Goal: Task Accomplishment & Management: Use online tool/utility

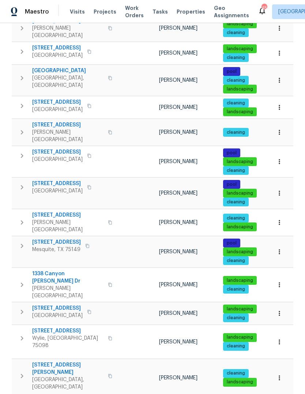
scroll to position [380, 0]
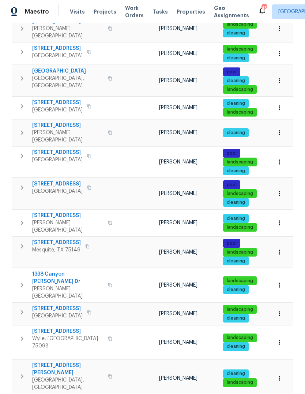
click at [47, 325] on td "2813 Lake Vista Dr Wylie, TX 75098" at bounding box center [65, 338] width 106 height 26
click at [47, 327] on span "[STREET_ADDRESS]" at bounding box center [67, 330] width 71 height 7
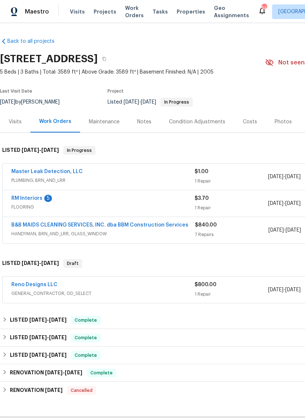
click at [109, 288] on div "Reno Designs LLC" at bounding box center [102, 285] width 183 height 9
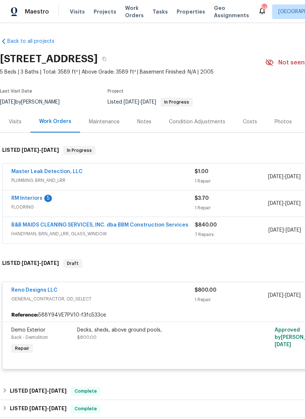
click at [149, 347] on div "Decks, sheds, above ground pools, $800.00" at bounding box center [157, 341] width 165 height 34
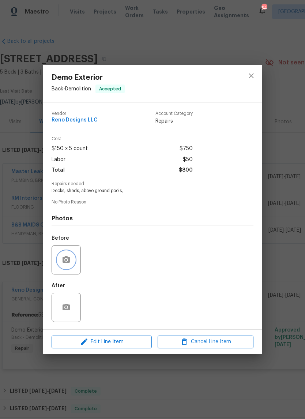
click at [67, 256] on button "button" at bounding box center [66, 260] width 18 height 18
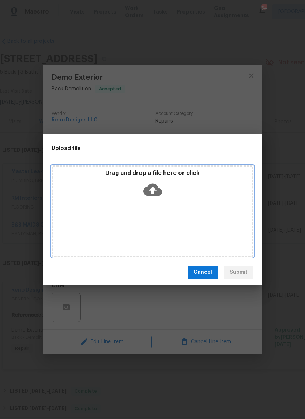
click at [156, 190] on icon at bounding box center [153, 189] width 19 height 19
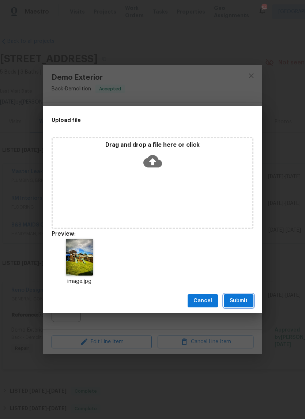
click at [242, 299] on span "Submit" at bounding box center [239, 301] width 18 height 9
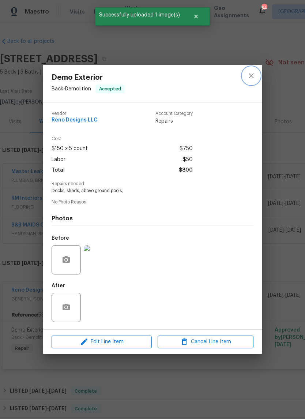
click at [250, 74] on icon "close" at bounding box center [251, 75] width 9 height 9
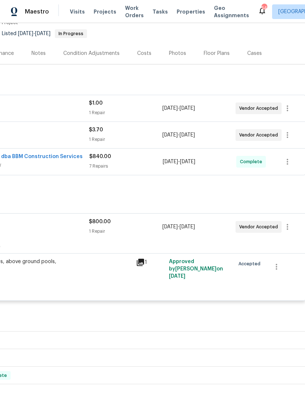
scroll to position [71, 105]
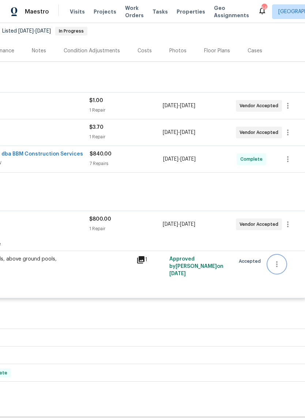
click at [280, 268] on icon "button" at bounding box center [277, 264] width 9 height 9
click at [292, 223] on div at bounding box center [152, 209] width 305 height 419
click at [290, 223] on icon "button" at bounding box center [288, 224] width 9 height 9
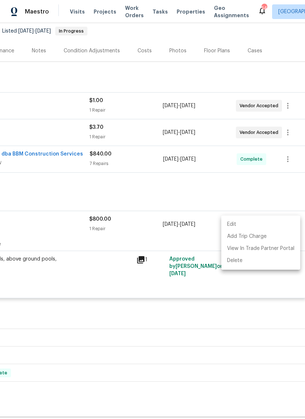
click at [178, 297] on div at bounding box center [152, 209] width 305 height 419
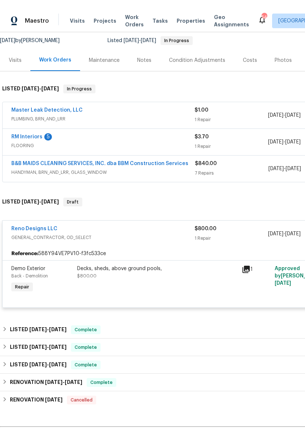
scroll to position [71, 0]
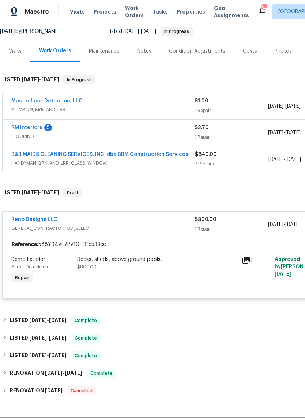
click at [122, 229] on span "GENERAL_CONTRACTOR, OD_SELECT" at bounding box center [102, 228] width 183 height 7
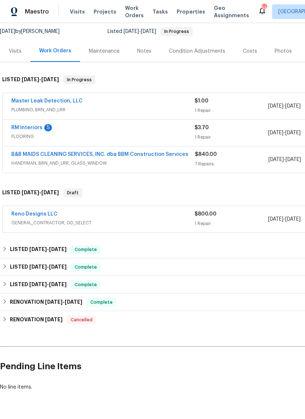
click at [52, 214] on link "Reno Designs LLC" at bounding box center [34, 214] width 46 height 5
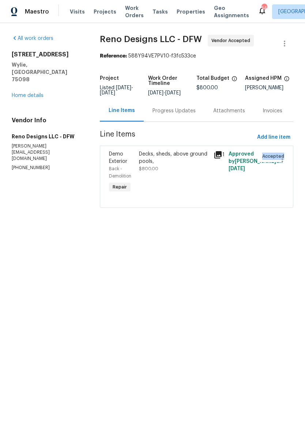
click at [182, 228] on html "Maestro Visits Projects Work Orders Tasks Properties Geo Assignments 54 [GEOGRA…" at bounding box center [152, 114] width 305 height 228
click at [34, 93] on link "Home details" at bounding box center [28, 95] width 32 height 5
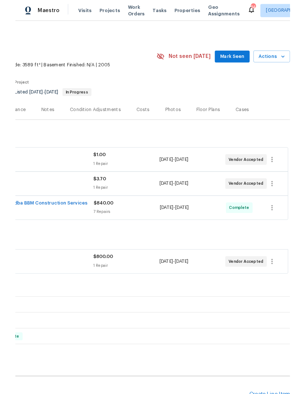
scroll to position [0, 108]
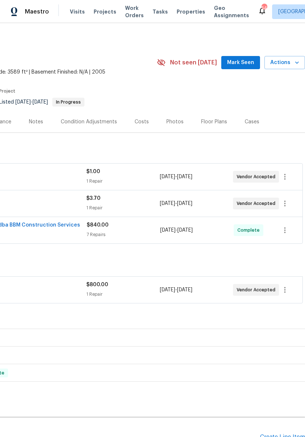
click at [298, 60] on icon "button" at bounding box center [297, 62] width 7 height 7
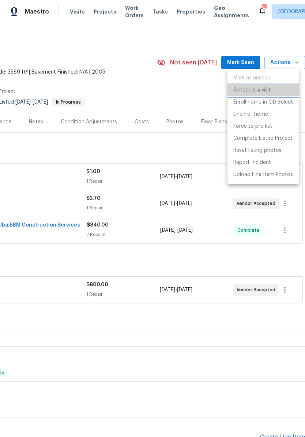
click at [263, 92] on p "Schedule a visit" at bounding box center [253, 90] width 38 height 8
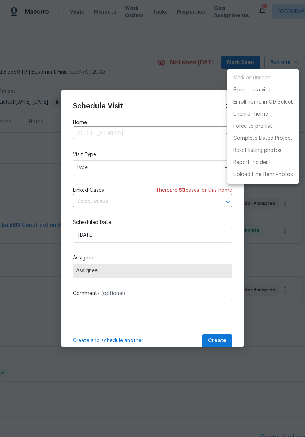
click at [164, 166] on div at bounding box center [152, 218] width 305 height 437
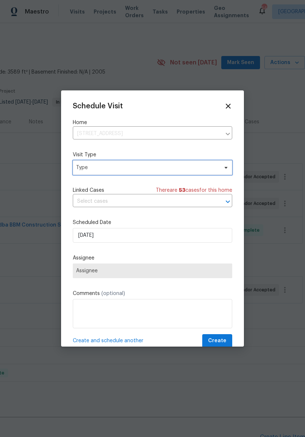
click at [178, 165] on span "Type" at bounding box center [147, 167] width 142 height 7
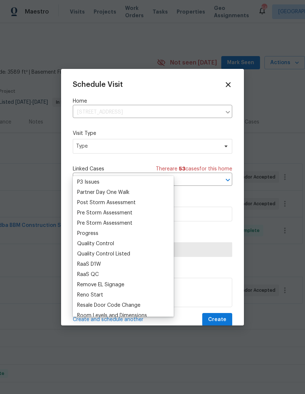
scroll to position [452, 0]
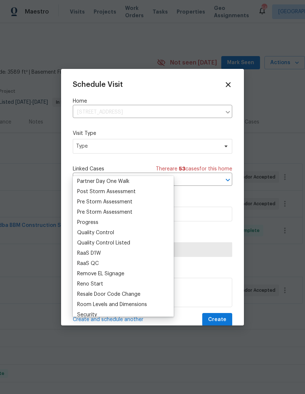
click at [104, 223] on div "Progress" at bounding box center [123, 222] width 97 height 10
click at [107, 222] on div "Progress" at bounding box center [123, 222] width 97 height 10
click at [92, 225] on div "Progress" at bounding box center [87, 222] width 21 height 7
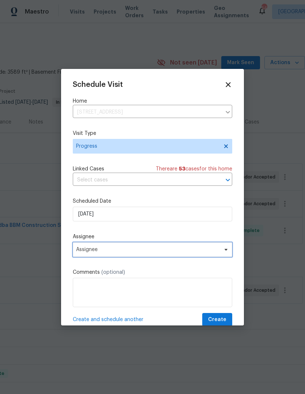
click at [146, 250] on span "Assignee" at bounding box center [148, 249] width 144 height 6
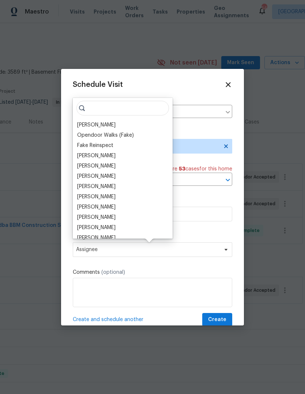
click at [103, 126] on div "[PERSON_NAME]" at bounding box center [96, 124] width 38 height 7
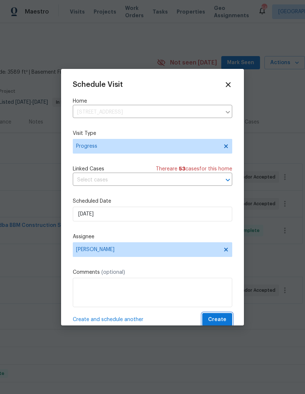
click at [219, 320] on span "Create" at bounding box center [217, 319] width 18 height 9
